Goal: Task Accomplishment & Management: Use online tool/utility

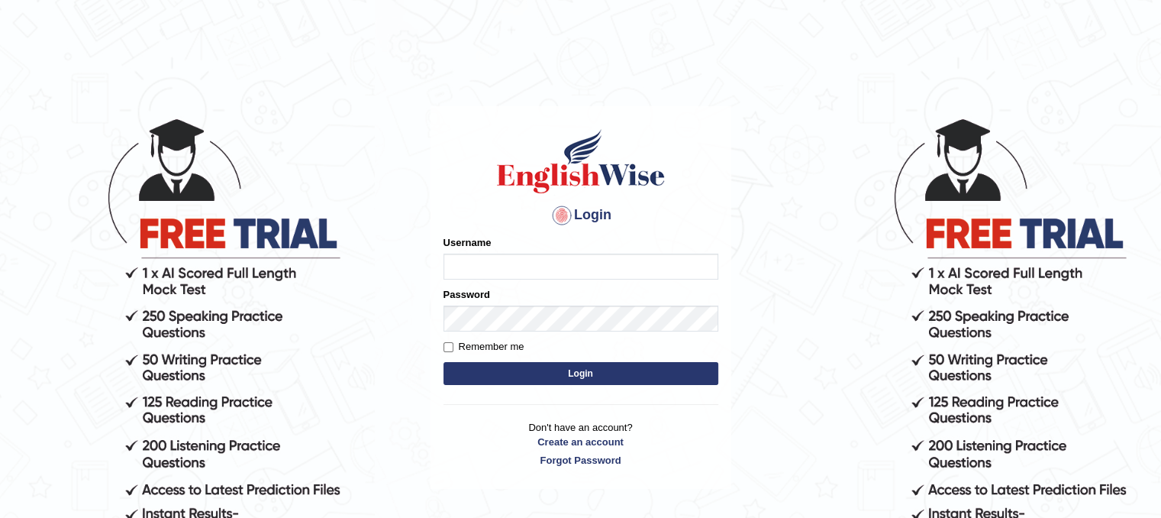
type input "Mannkang"
click at [519, 364] on button "Login" at bounding box center [581, 373] width 275 height 23
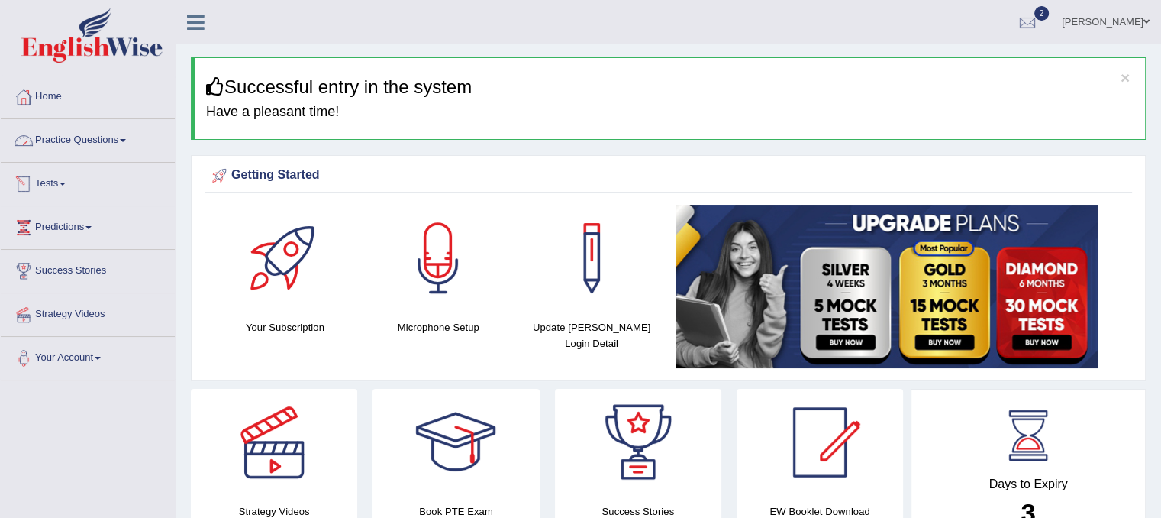
click at [115, 150] on link "Practice Questions" at bounding box center [88, 138] width 174 height 38
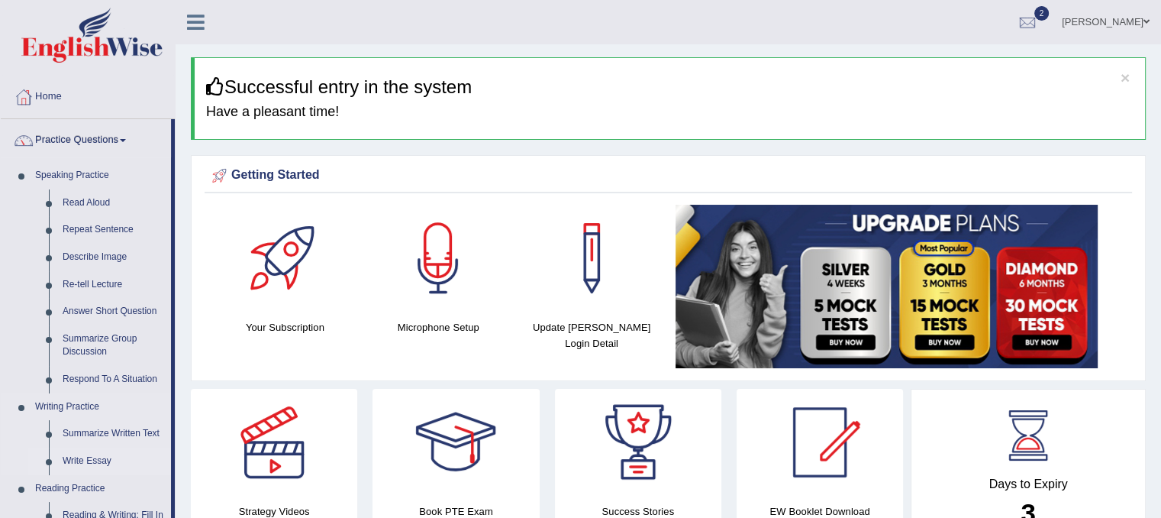
click at [96, 469] on link "Write Essay" at bounding box center [113, 460] width 115 height 27
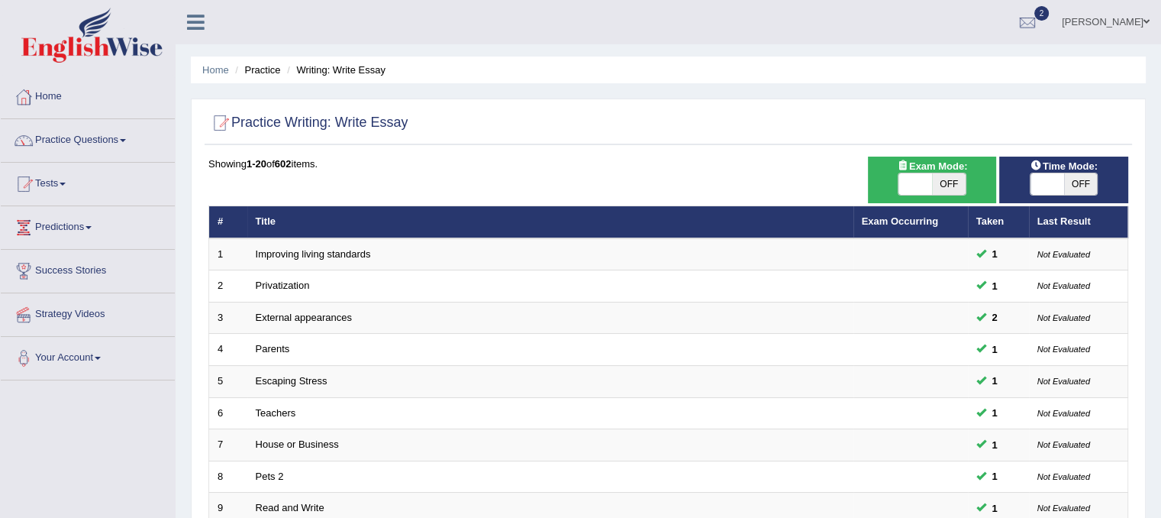
click at [1044, 189] on span at bounding box center [1048, 183] width 34 height 21
checkbox input "true"
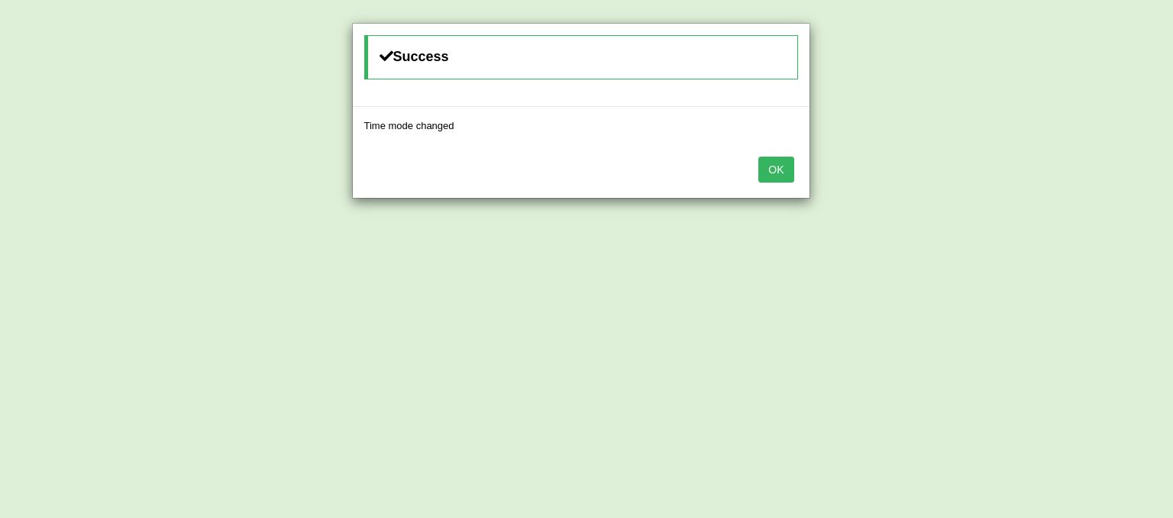
click at [777, 179] on button "OK" at bounding box center [775, 169] width 35 height 26
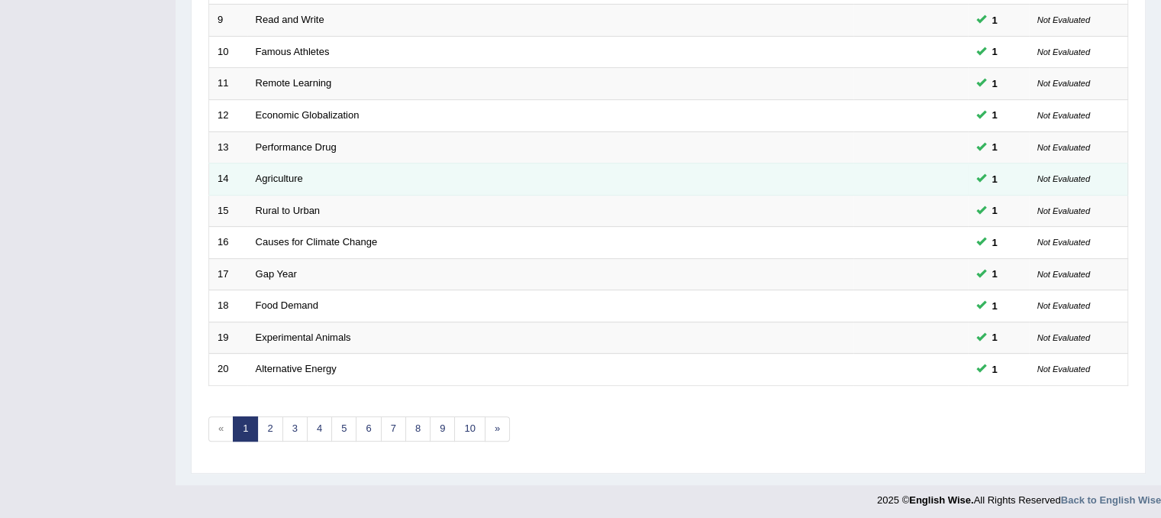
scroll to position [489, 0]
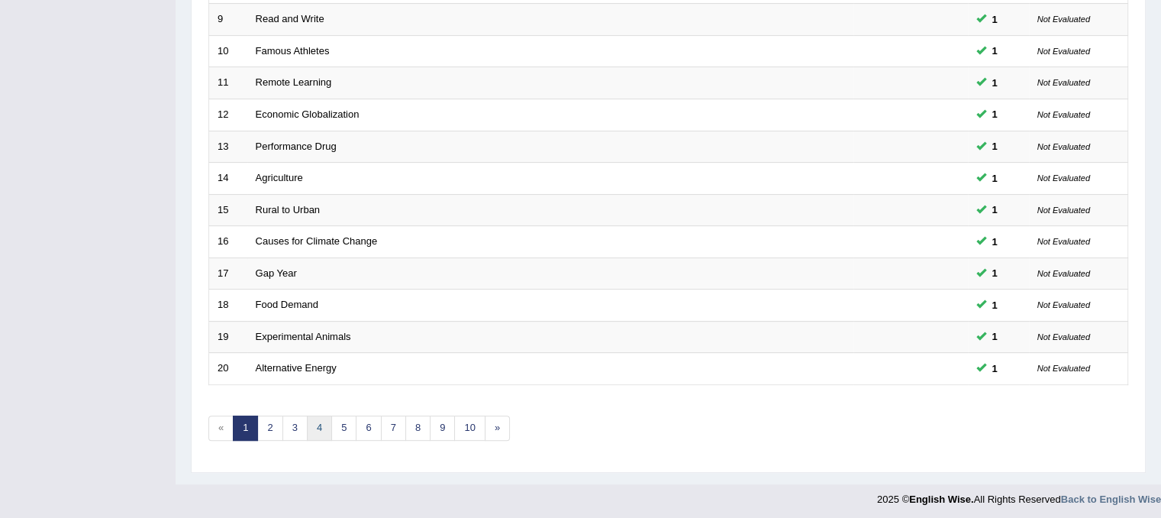
click at [310, 420] on link "4" at bounding box center [319, 427] width 25 height 25
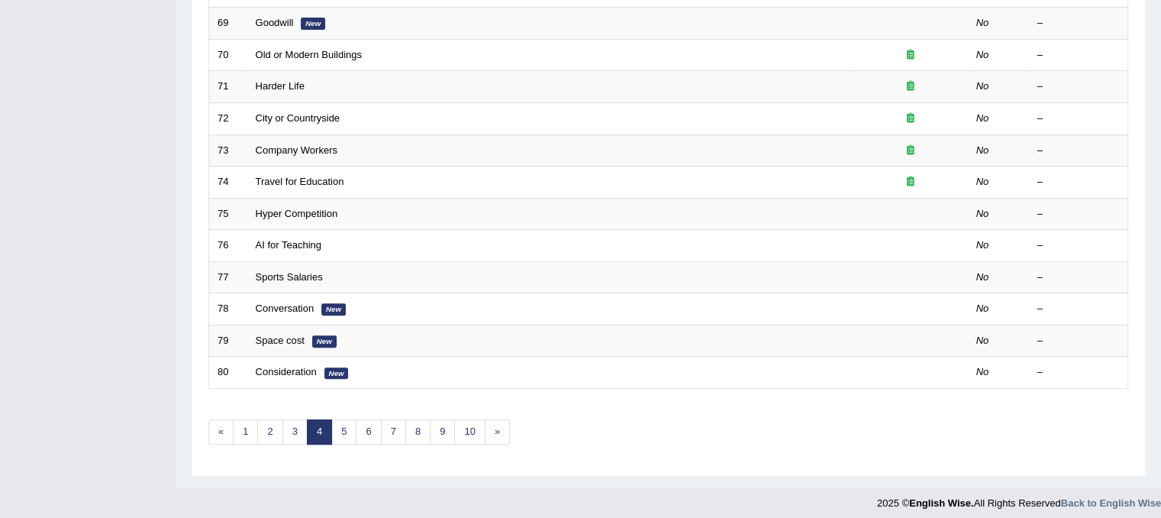
scroll to position [489, 0]
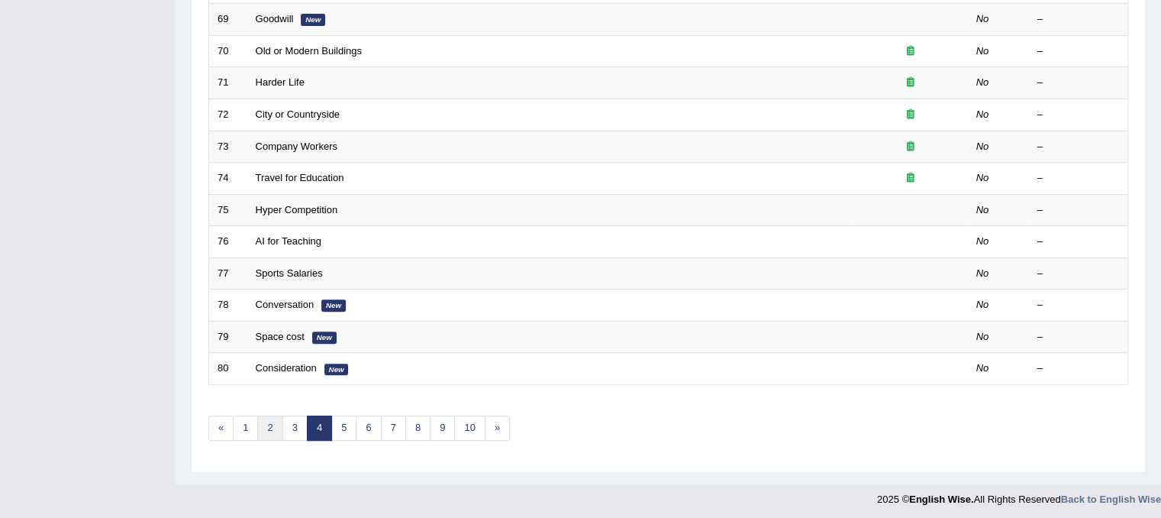
click at [269, 427] on link "2" at bounding box center [269, 427] width 25 height 25
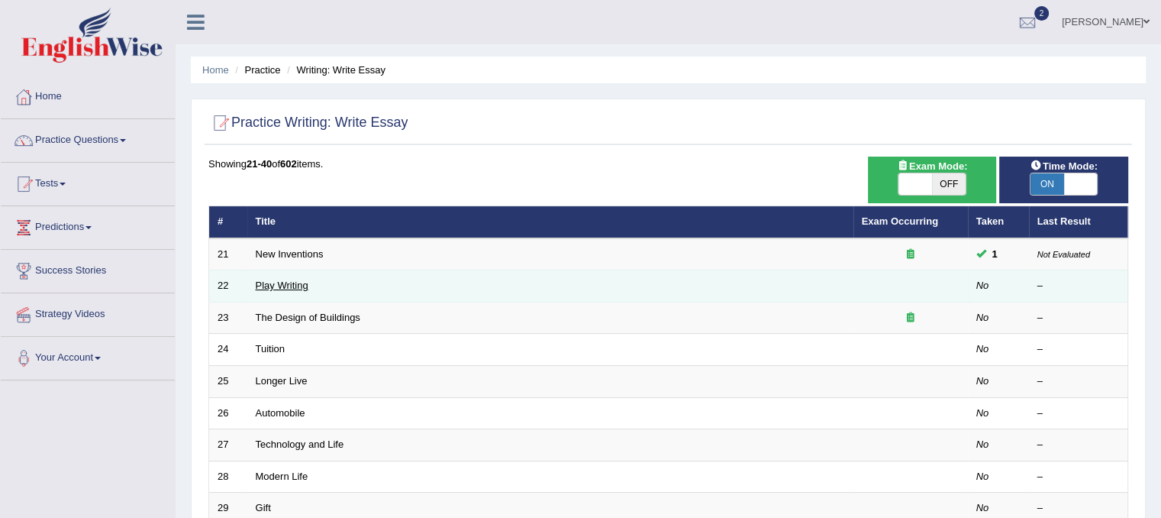
click at [267, 279] on link "Play Writing" at bounding box center [282, 284] width 53 height 11
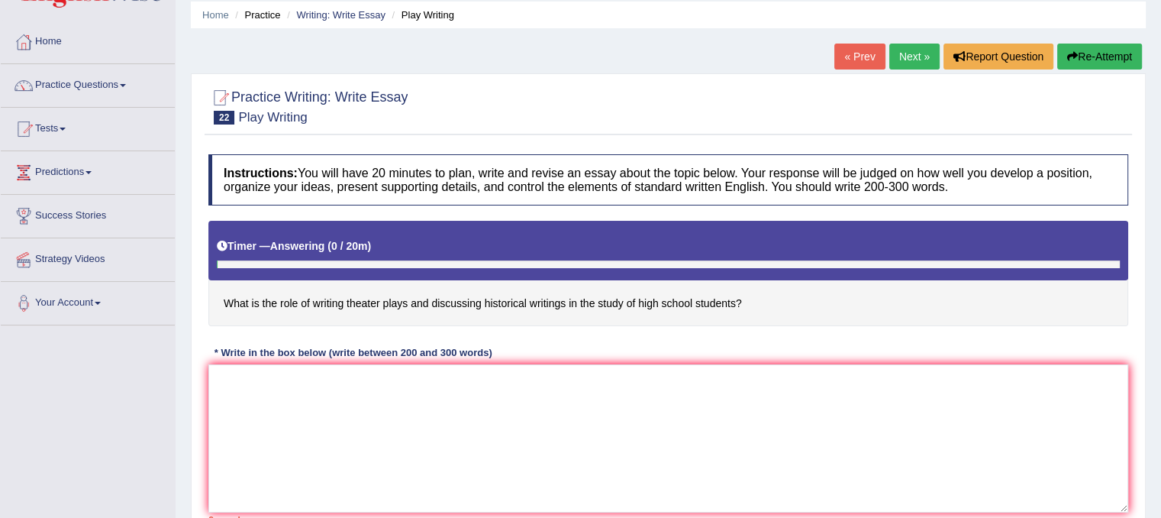
scroll to position [153, 0]
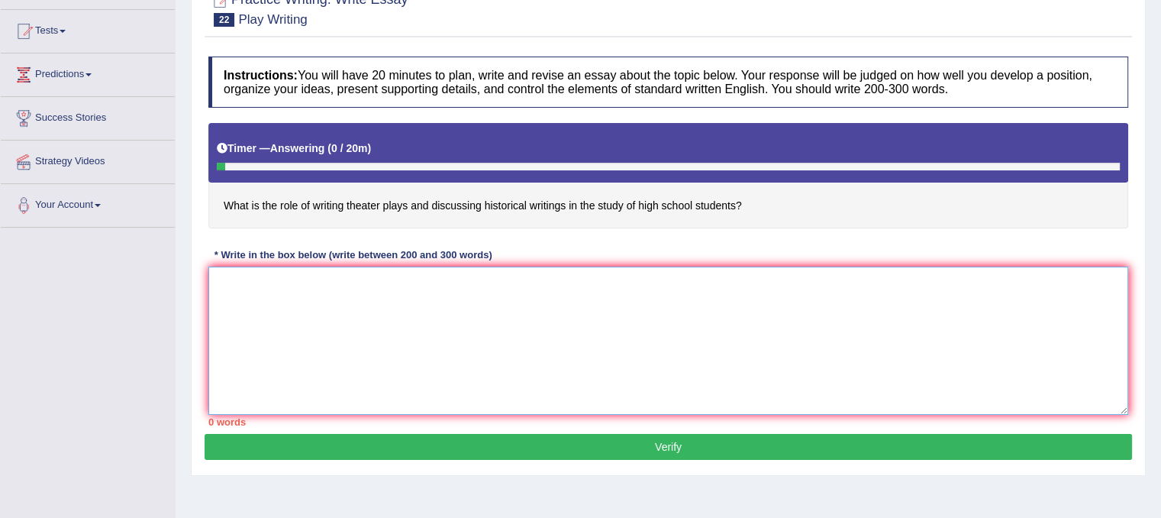
click at [599, 366] on textarea at bounding box center [668, 340] width 920 height 148
click at [102, 454] on div "Toggle navigation Home Practice Questions Speaking Practice Read Aloud Repeat S…" at bounding box center [580, 244] width 1161 height 794
click at [432, 346] on textarea at bounding box center [668, 340] width 920 height 148
type textarea "t"
type textarea "The increasing influence of play writing on our lives has i"
